Goal: Information Seeking & Learning: Learn about a topic

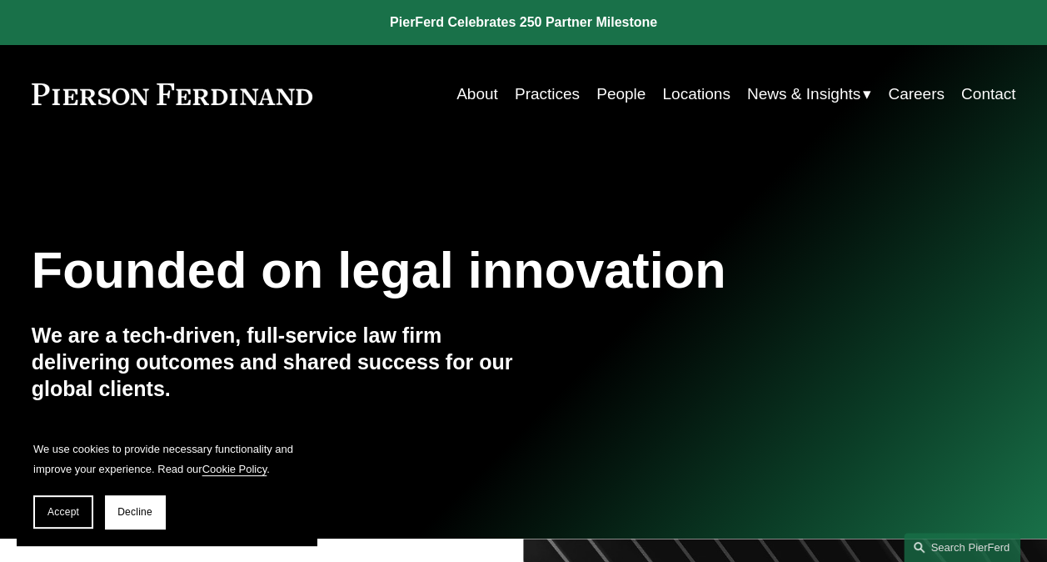
click at [614, 91] on link "People" at bounding box center [621, 94] width 49 height 32
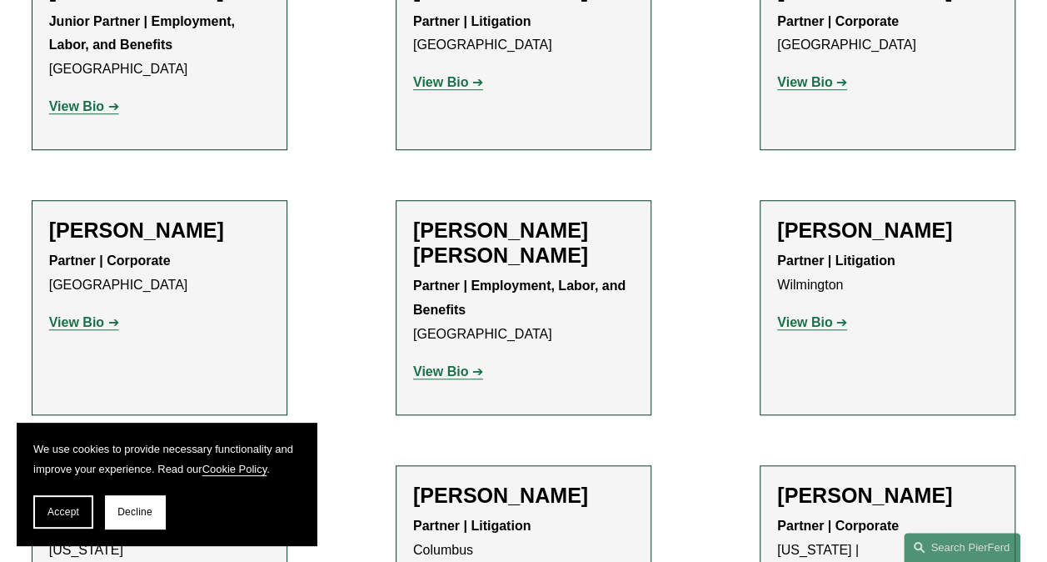
scroll to position [3832, 0]
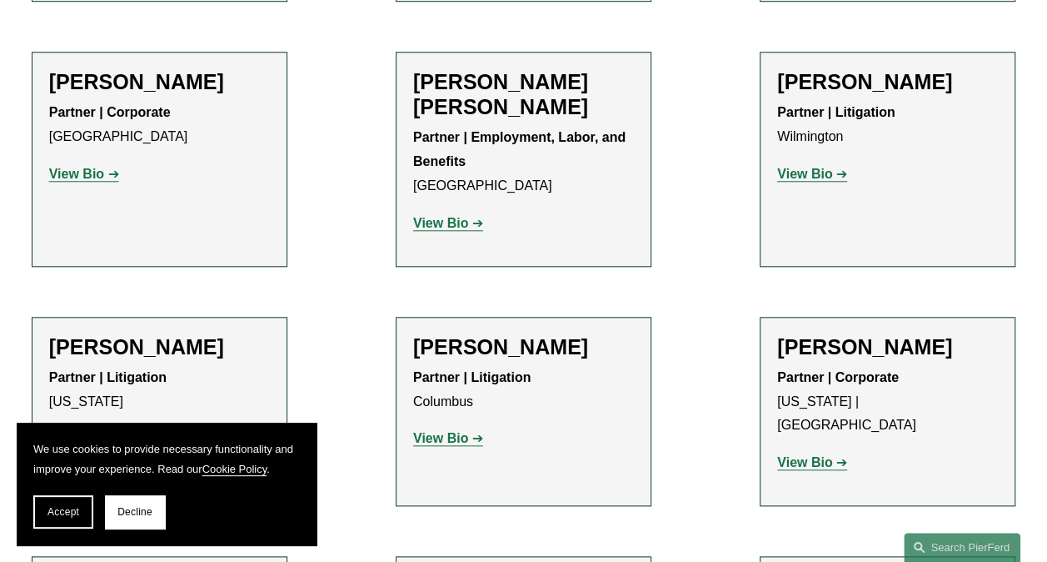
click at [82, 512] on button "Accept" at bounding box center [63, 511] width 60 height 33
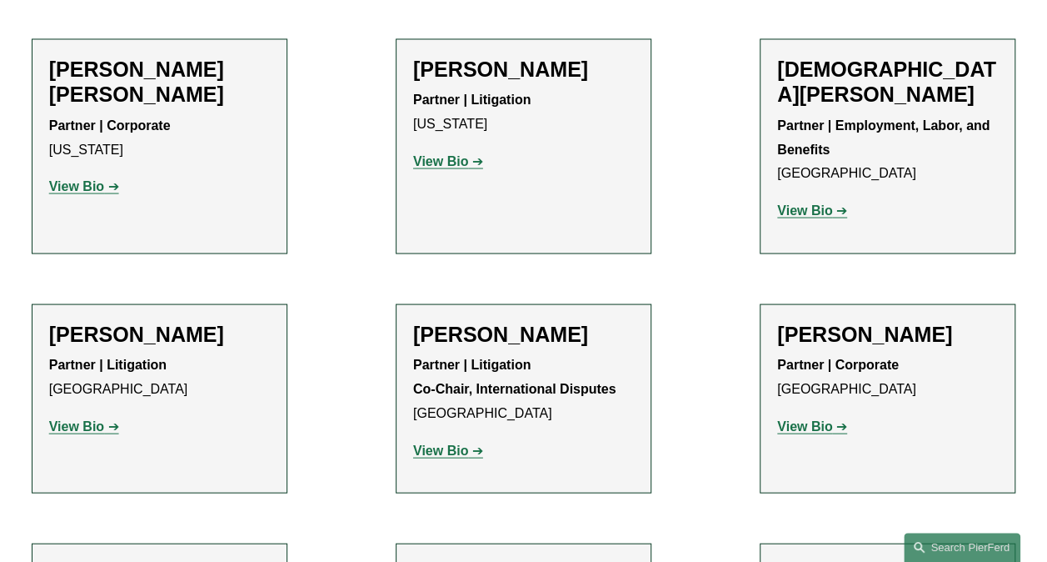
scroll to position [4666, 0]
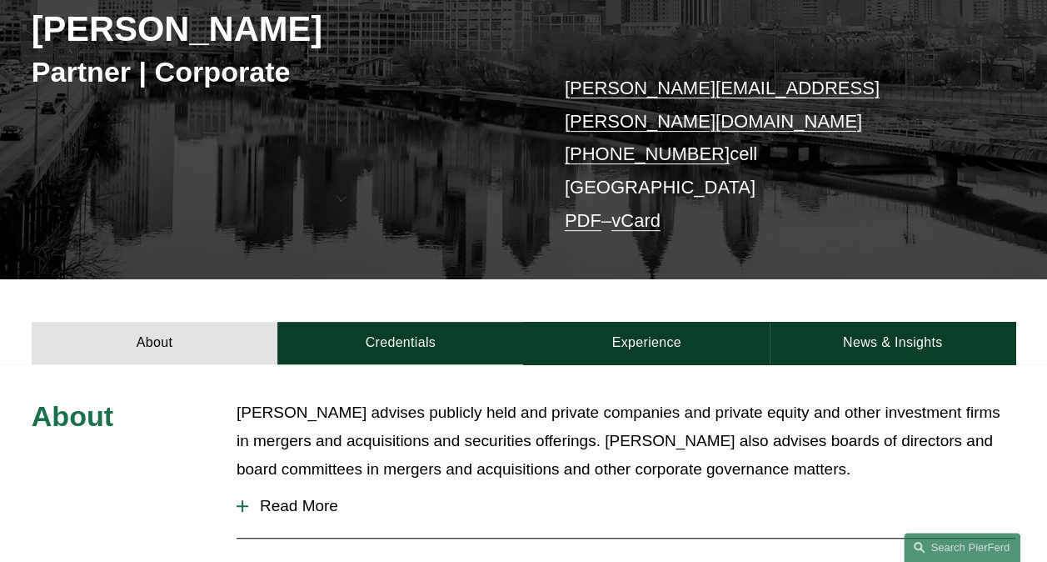
scroll to position [250, 0]
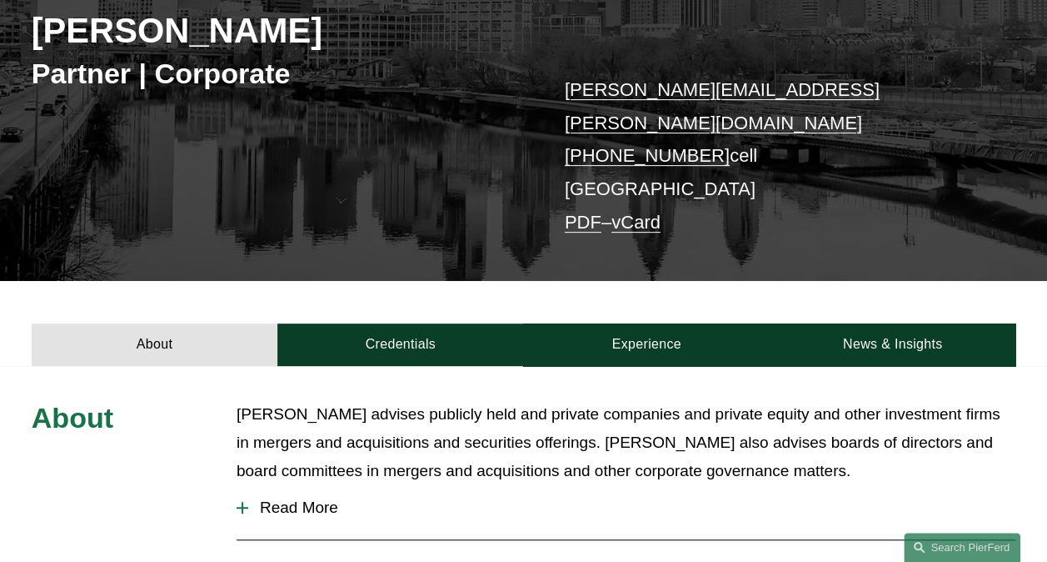
click at [397, 323] on link "Credentials" at bounding box center [400, 344] width 246 height 42
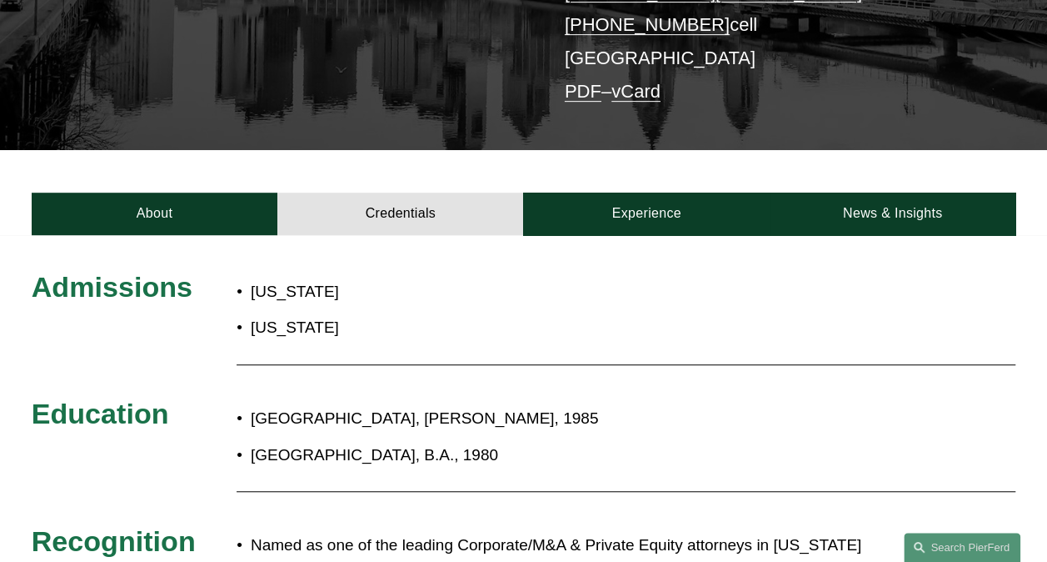
scroll to position [500, 0]
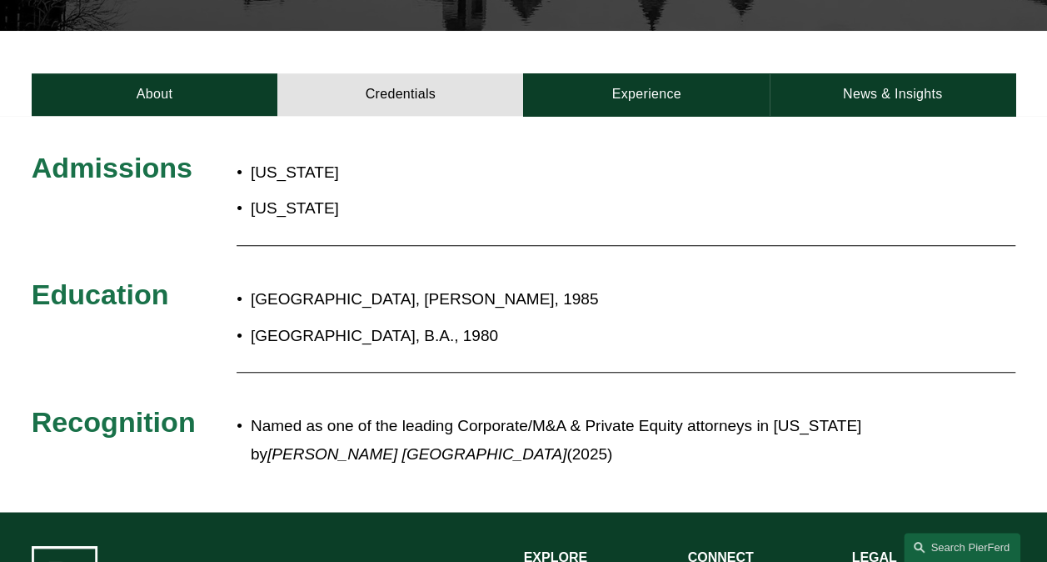
click at [637, 73] on link "Experience" at bounding box center [646, 94] width 246 height 42
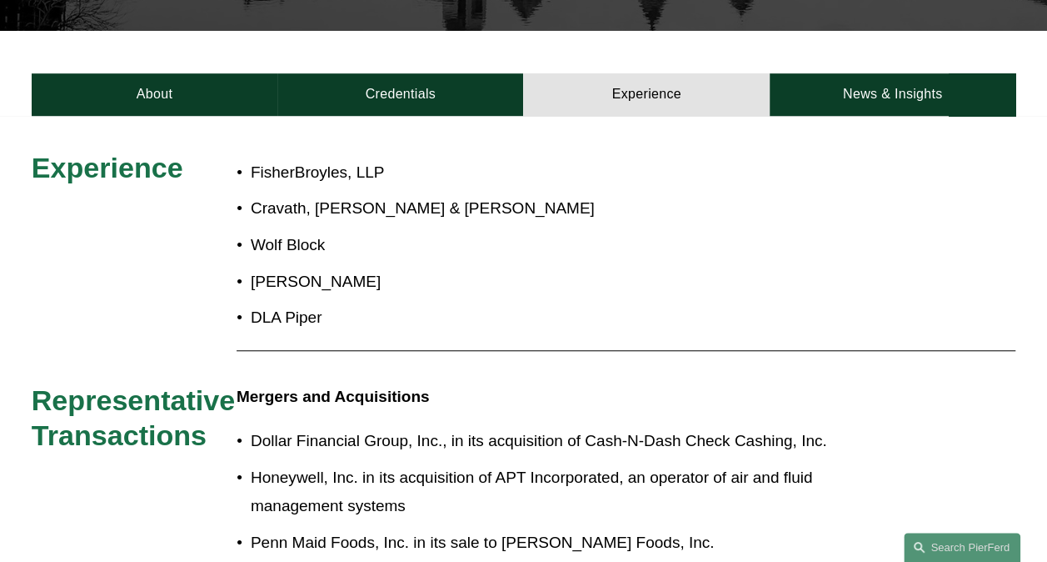
click at [886, 73] on link "News & Insights" at bounding box center [893, 94] width 246 height 42
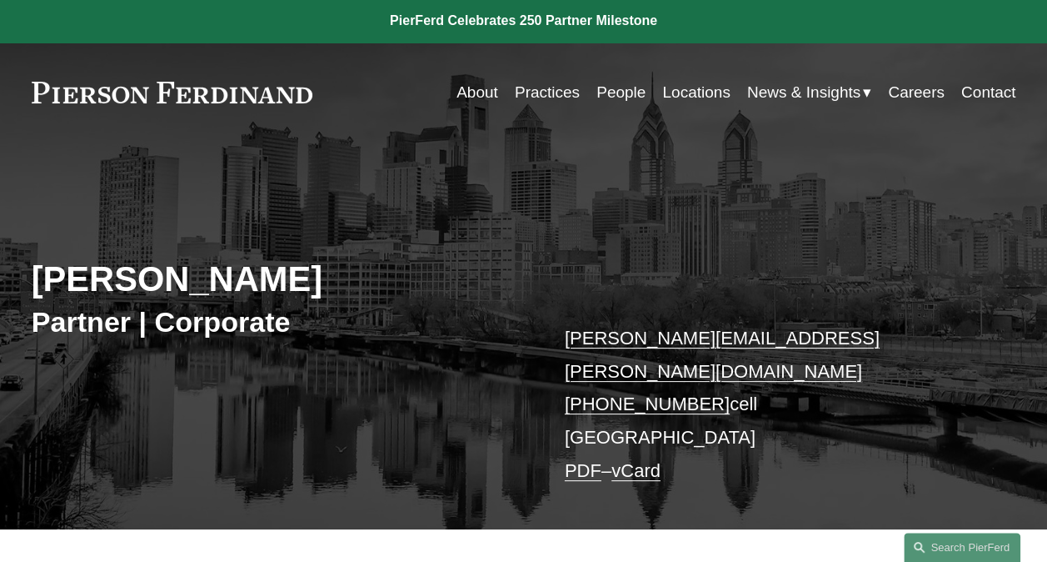
scroll to position [0, 0]
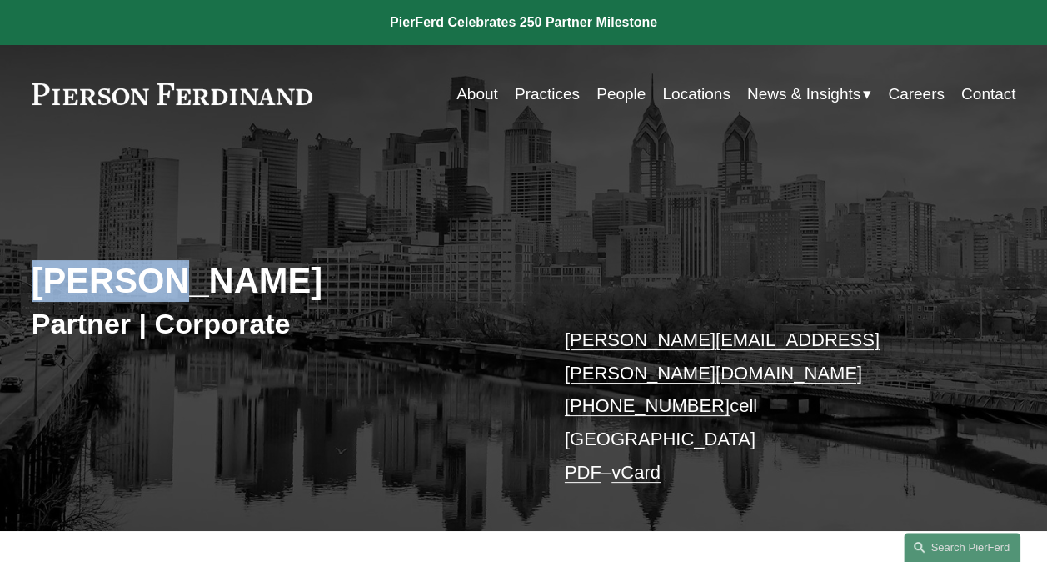
drag, startPoint x: 34, startPoint y: 287, endPoint x: 163, endPoint y: 297, distance: 129.5
click at [163, 297] on h2 "Jay Coogan" at bounding box center [278, 281] width 492 height 42
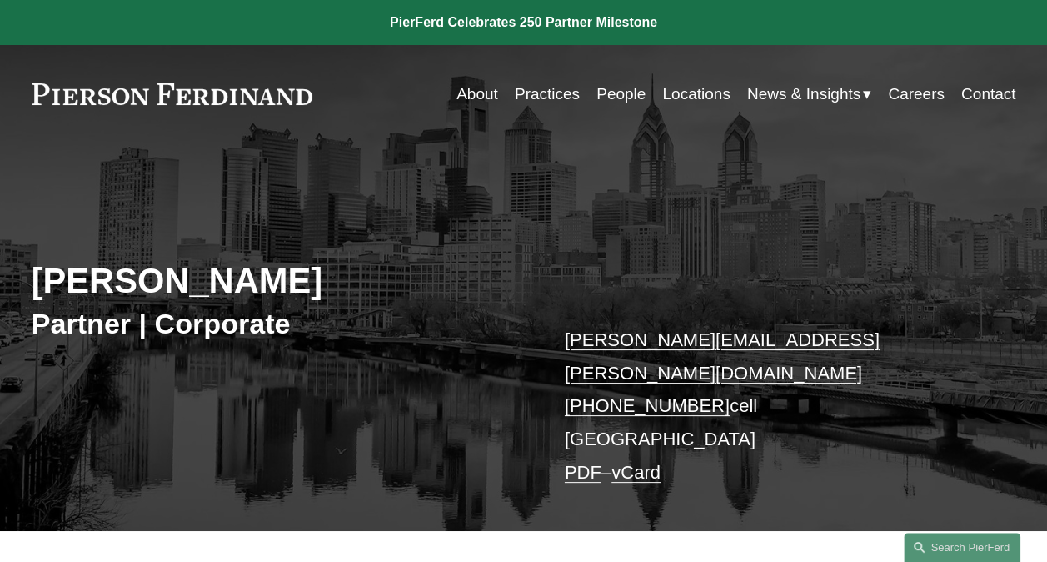
click at [642, 217] on div "Jay Coogan Partner | Corporate jay.coogan@pierferd.com +1.267.265.8598 cell Phi…" at bounding box center [523, 353] width 1047 height 356
click at [480, 102] on link "About" at bounding box center [478, 94] width 42 height 32
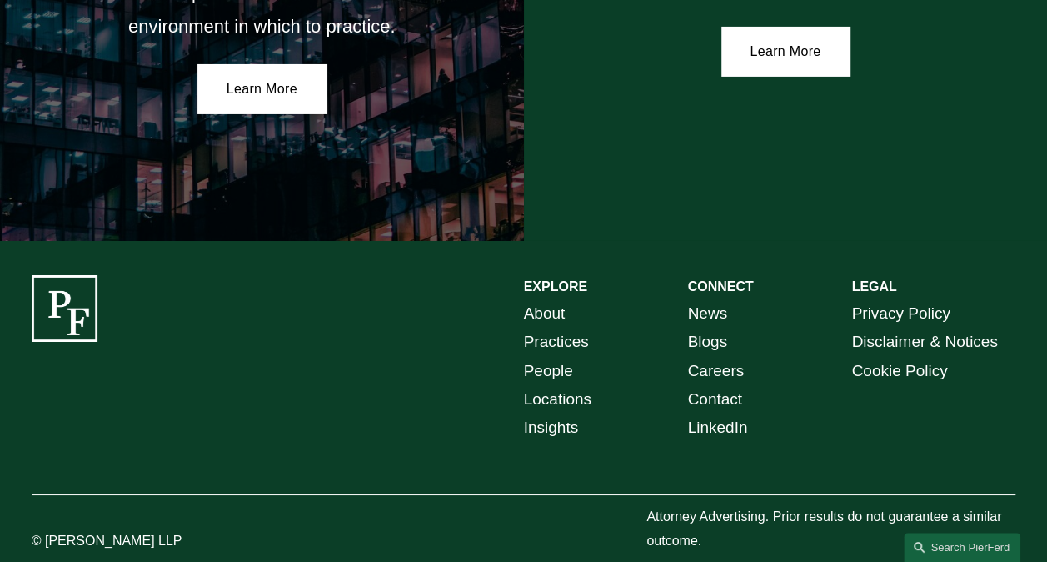
scroll to position [2876, 0]
